Goal: Task Accomplishment & Management: Use online tool/utility

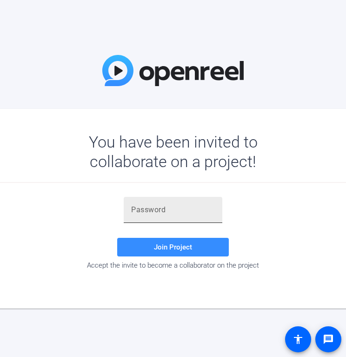
click at [142, 217] on div at bounding box center [173, 210] width 84 height 26
paste input "(4nN{z"
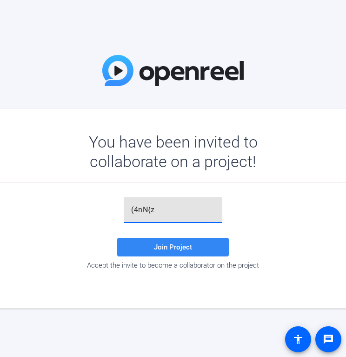
type input "(4nN{z"
click at [161, 243] on span "Join Project" at bounding box center [173, 247] width 38 height 8
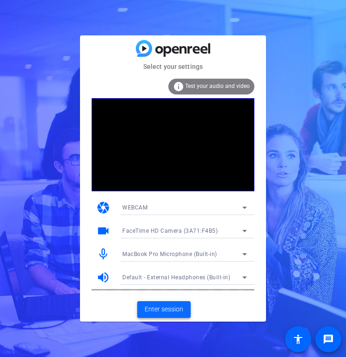
click at [161, 308] on span "Enter session" at bounding box center [164, 309] width 39 height 10
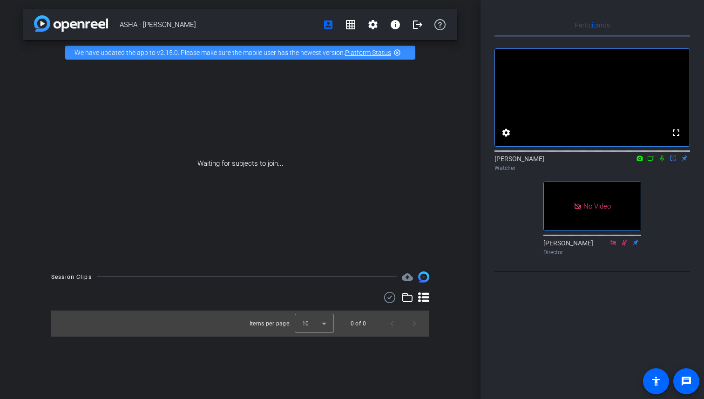
click at [346, 162] on icon at bounding box center [650, 158] width 7 height 7
click at [346, 162] on icon at bounding box center [672, 158] width 7 height 7
click at [346, 162] on icon at bounding box center [661, 158] width 7 height 7
click at [346, 161] on icon at bounding box center [650, 158] width 7 height 5
click at [346, 162] on icon at bounding box center [661, 158] width 7 height 7
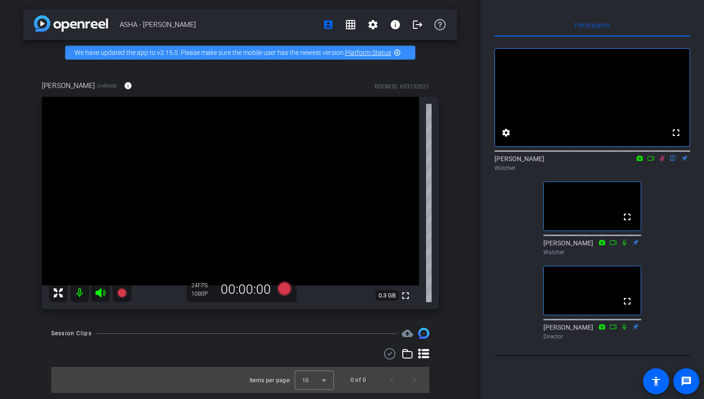
click at [346, 162] on icon at bounding box center [650, 158] width 7 height 7
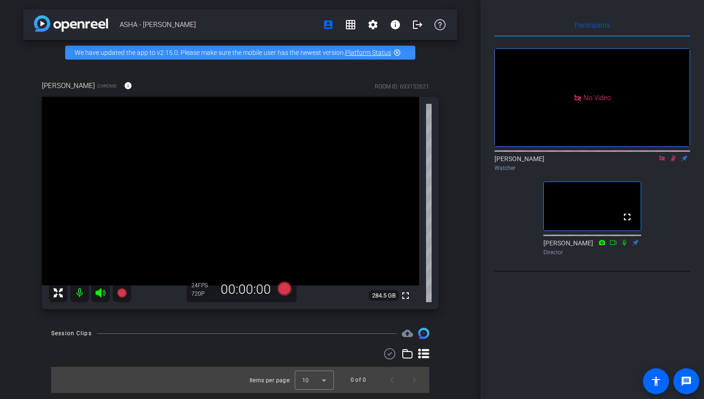
click at [346, 162] on icon at bounding box center [661, 158] width 7 height 7
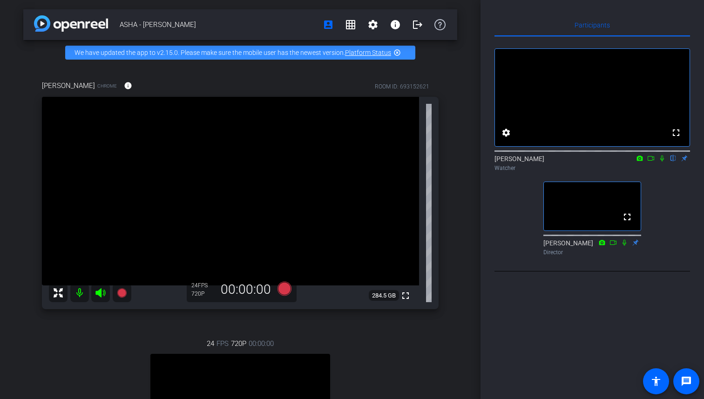
click at [346, 162] on icon at bounding box center [650, 158] width 7 height 7
click at [346, 162] on icon at bounding box center [672, 158] width 7 height 7
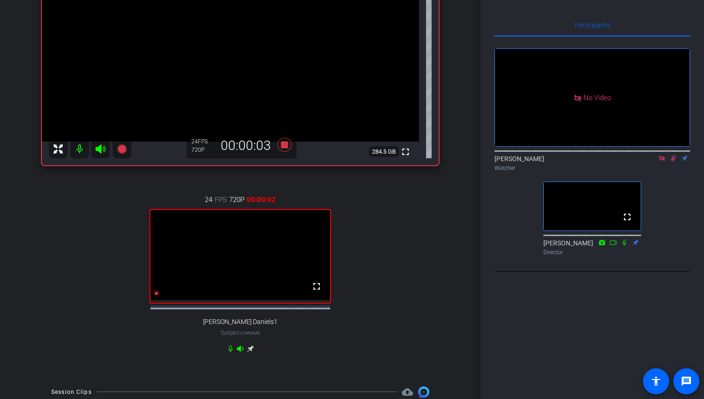
scroll to position [144, 0]
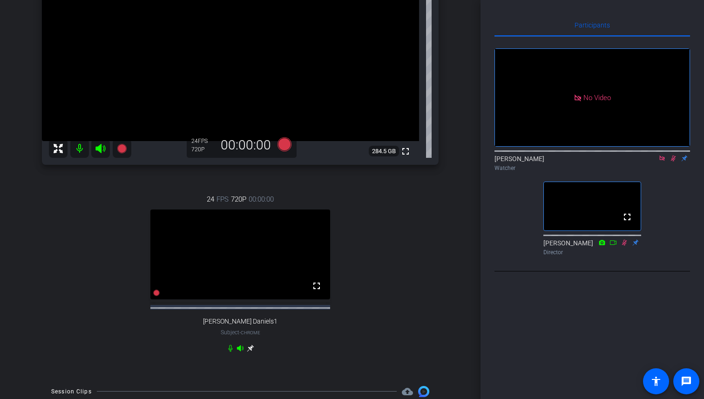
click at [346, 162] on icon at bounding box center [661, 158] width 7 height 7
click at [346, 162] on icon at bounding box center [662, 158] width 5 height 6
click at [346, 162] on icon at bounding box center [650, 158] width 7 height 7
click at [346, 162] on icon at bounding box center [672, 158] width 7 height 7
click at [346, 161] on icon at bounding box center [661, 157] width 5 height 5
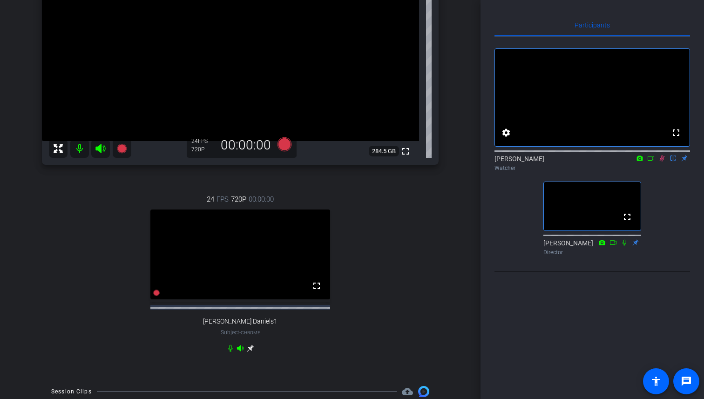
click at [346, 162] on icon at bounding box center [662, 158] width 5 height 6
click at [346, 162] on icon at bounding box center [661, 158] width 7 height 7
